Goal: Task Accomplishment & Management: Manage account settings

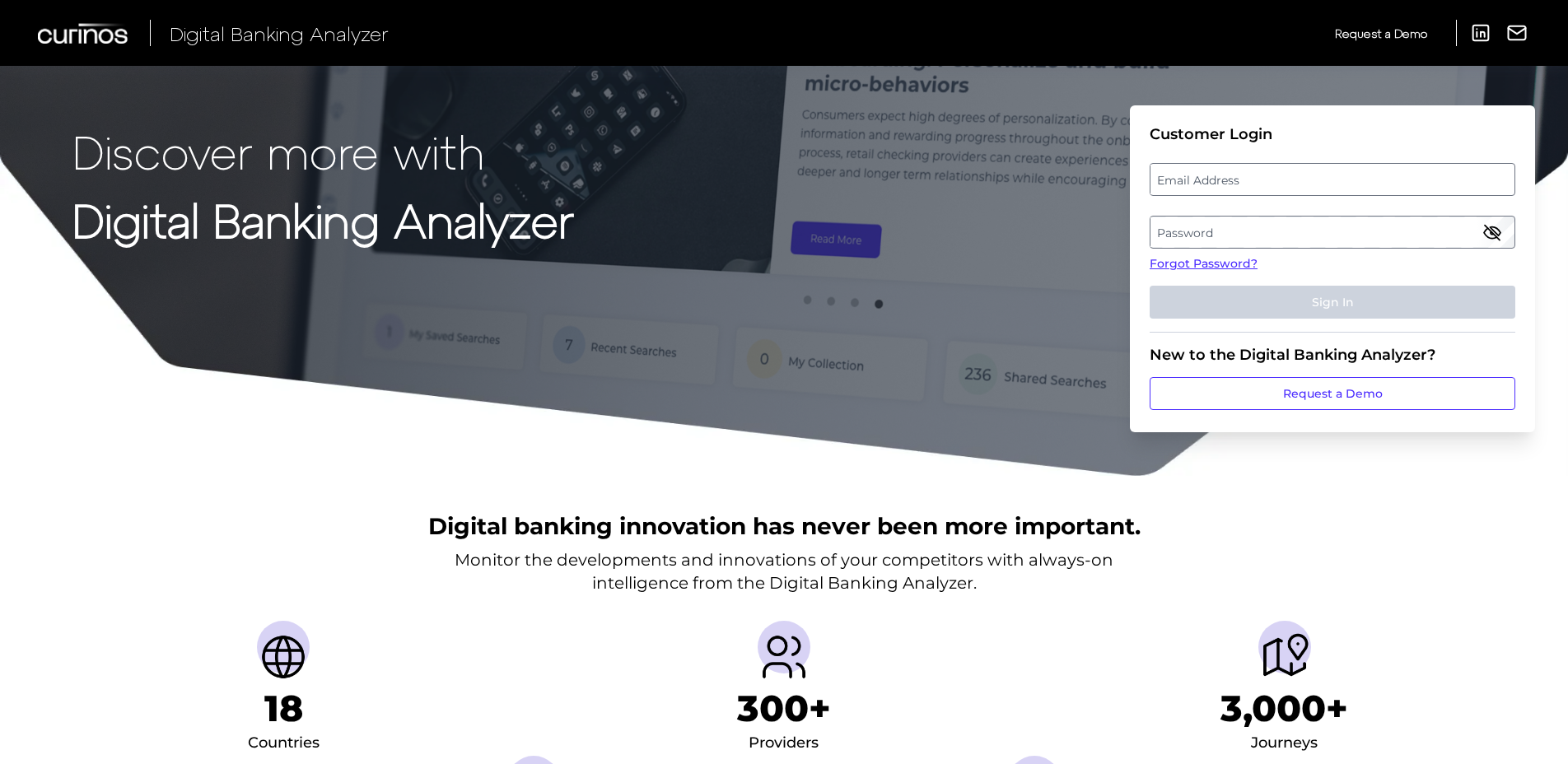
click at [1246, 186] on label "Email Address" at bounding box center [1333, 179] width 364 height 30
click at [1246, 186] on input "email" at bounding box center [1333, 179] width 365 height 33
type input "suzanne.parker@wellsfargo.com"
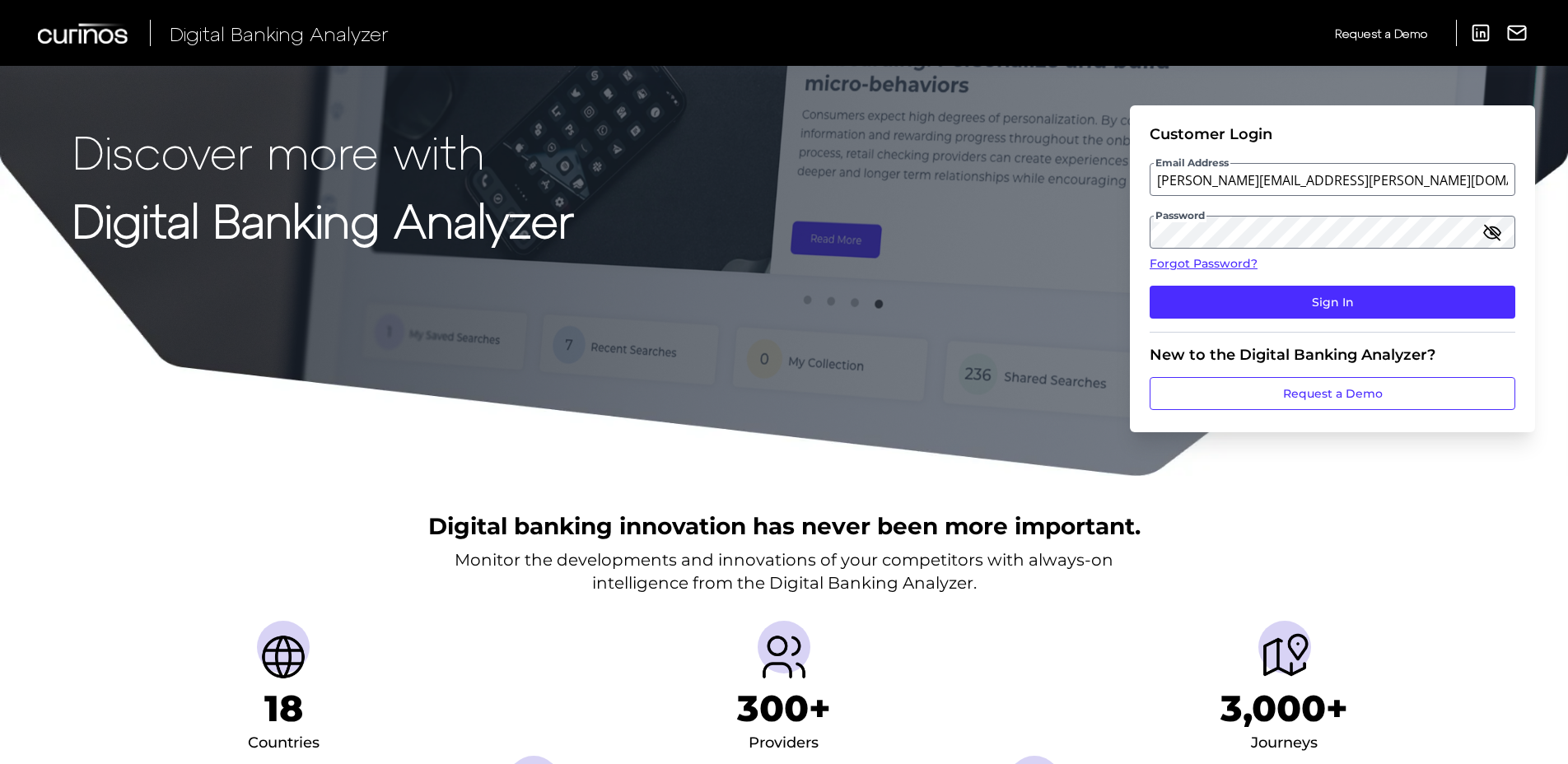
click at [1497, 235] on icon "button" at bounding box center [1492, 231] width 20 height 20
click at [1498, 234] on icon "button" at bounding box center [1492, 231] width 20 height 20
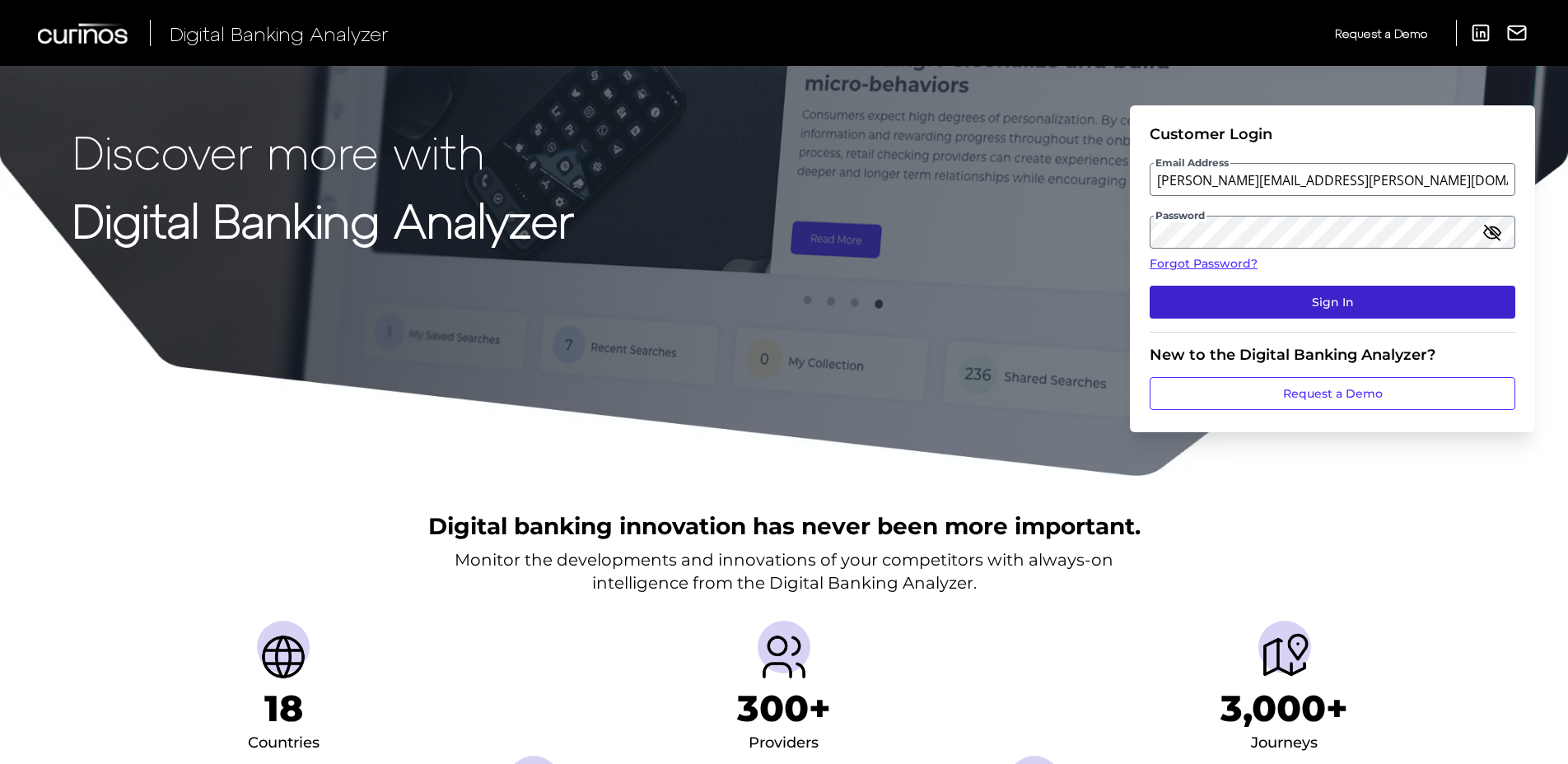
click at [1347, 305] on button "Sign In" at bounding box center [1333, 302] width 365 height 33
